Goal: Check status

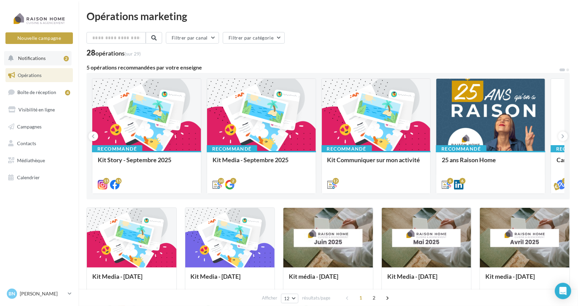
click at [46, 59] on button "Notifications 2" at bounding box center [37, 58] width 67 height 14
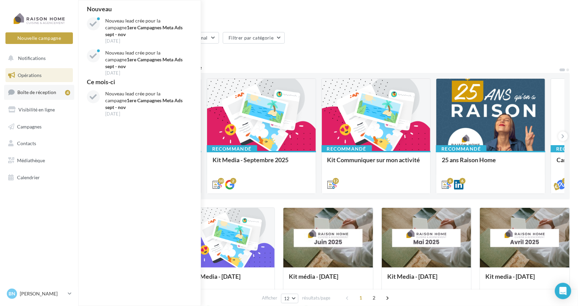
click at [38, 93] on span "Boîte de réception" at bounding box center [36, 92] width 39 height 6
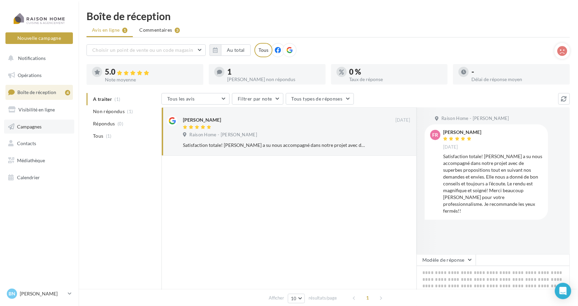
click at [46, 130] on link "Campagnes" at bounding box center [39, 127] width 70 height 14
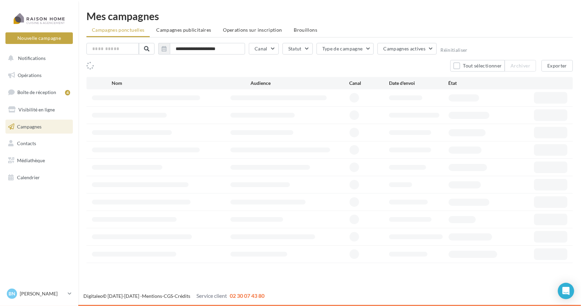
click at [198, 30] on span "Campagnes publicitaires" at bounding box center [183, 30] width 55 height 6
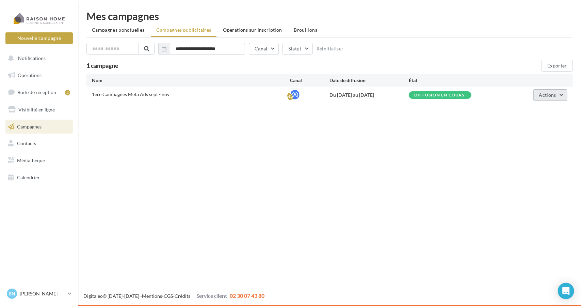
click at [560, 96] on button "Actions" at bounding box center [551, 95] width 34 height 12
click at [529, 130] on button "Voir les résultats" at bounding box center [533, 129] width 68 height 18
